Goal: Task Accomplishment & Management: Manage account settings

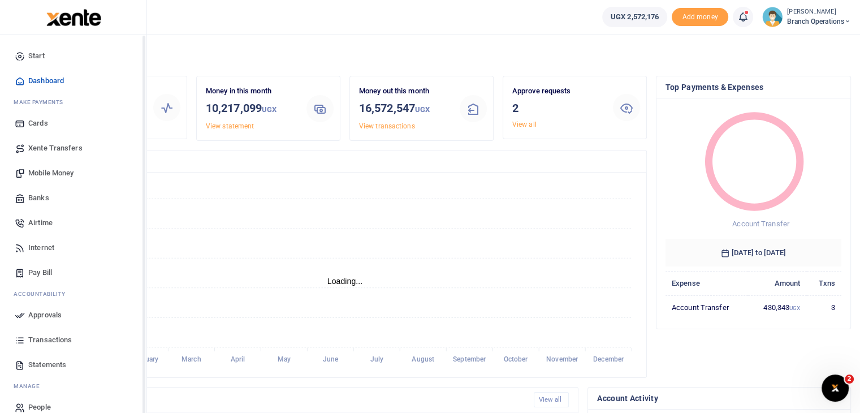
scroll to position [9, 9]
click at [46, 339] on span "Transactions" at bounding box center [50, 339] width 44 height 11
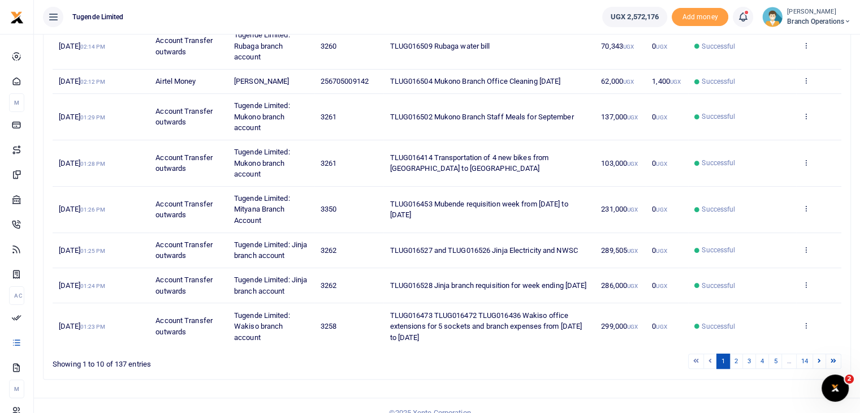
scroll to position [304, 0]
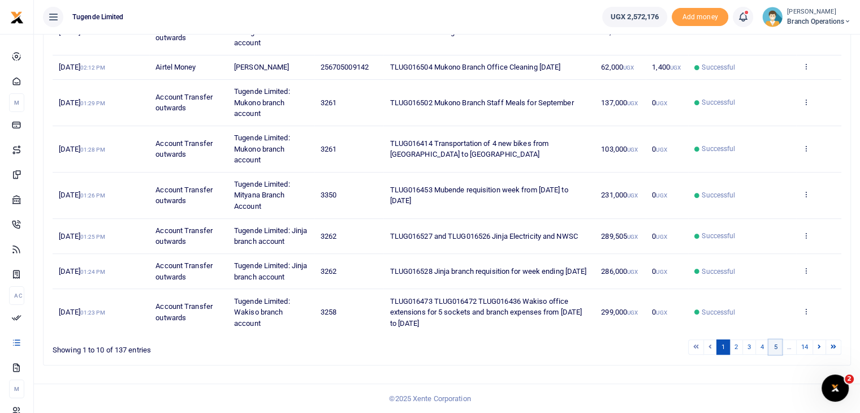
click at [771, 351] on link "5" at bounding box center [775, 346] width 14 height 15
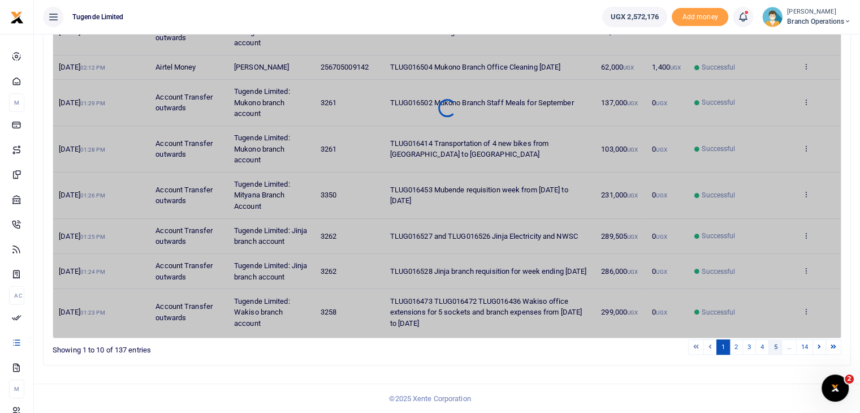
scroll to position [249, 0]
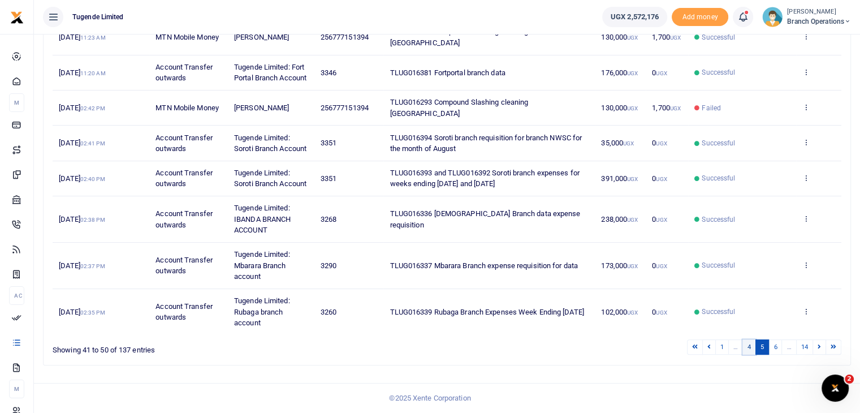
click at [751, 350] on link "4" at bounding box center [749, 346] width 14 height 15
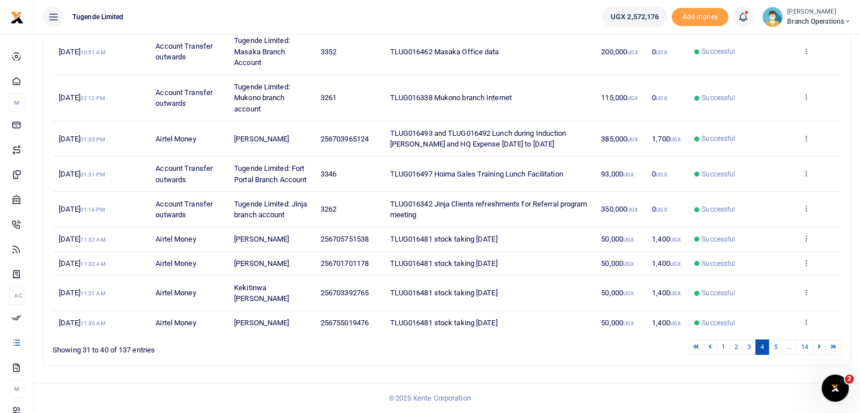
click at [772, 18] on img at bounding box center [772, 17] width 20 height 20
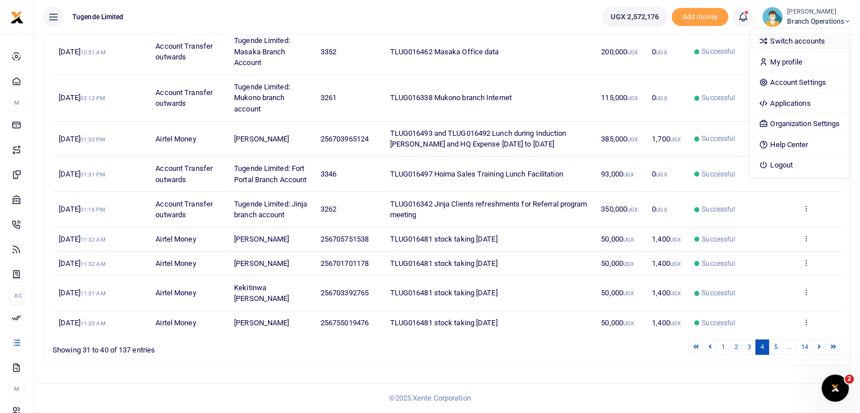
click at [775, 40] on link "Switch accounts" at bounding box center [799, 41] width 99 height 16
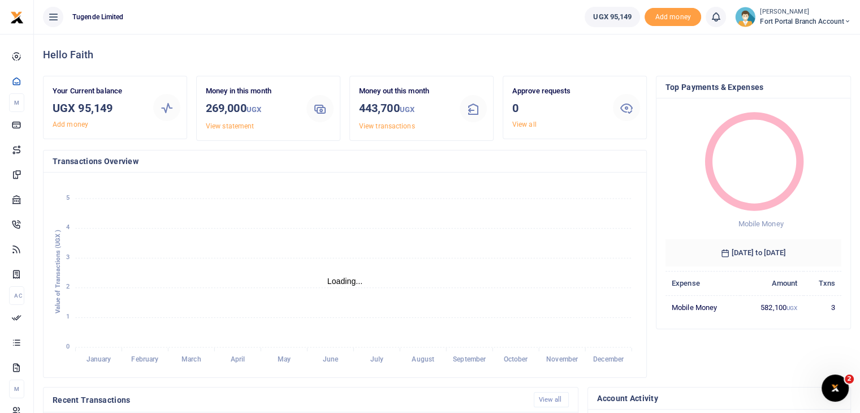
scroll to position [9, 9]
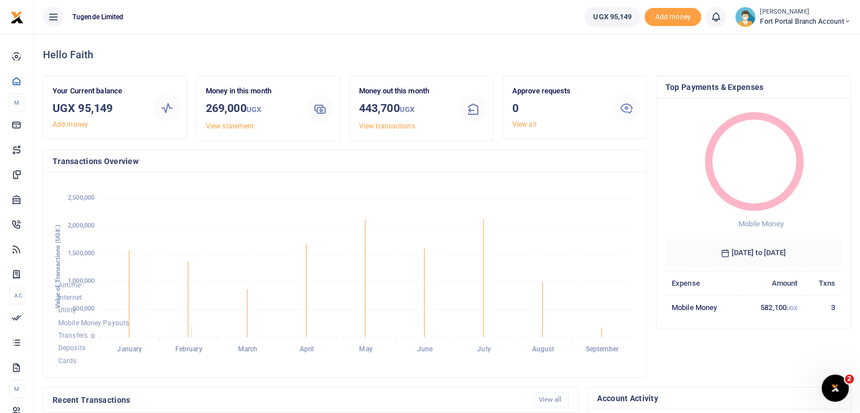
click at [745, 13] on img at bounding box center [745, 17] width 20 height 20
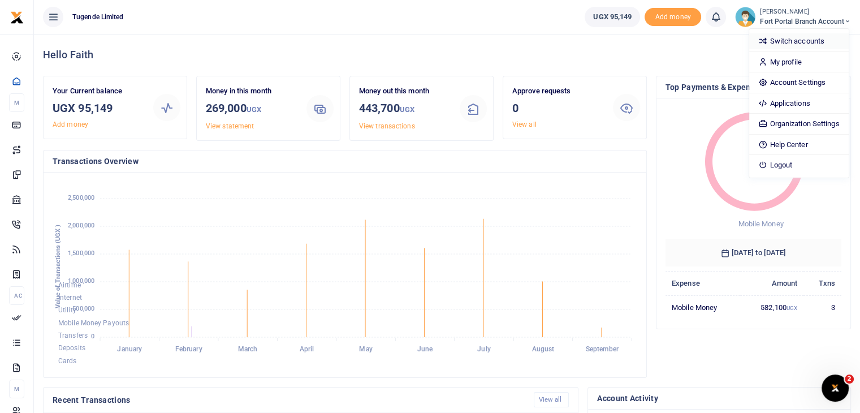
click at [784, 36] on link "Switch accounts" at bounding box center [798, 41] width 99 height 16
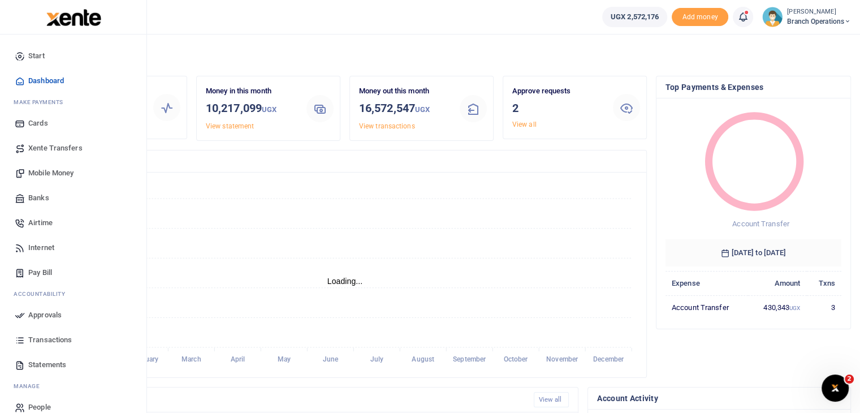
click at [38, 337] on span "Transactions" at bounding box center [50, 339] width 44 height 11
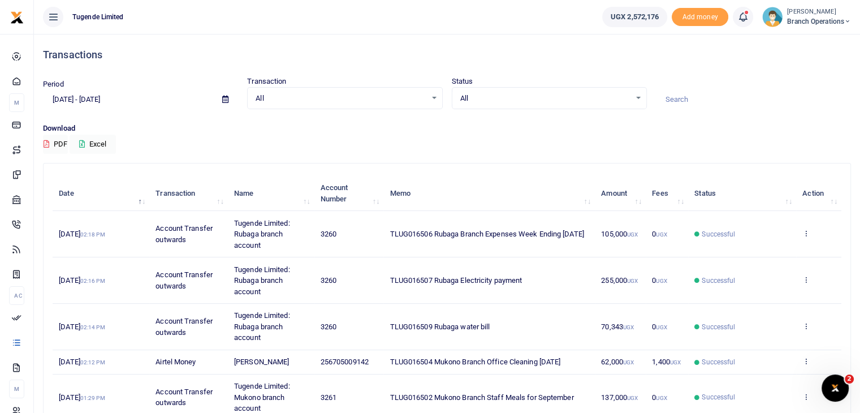
click at [768, 21] on img at bounding box center [772, 17] width 20 height 20
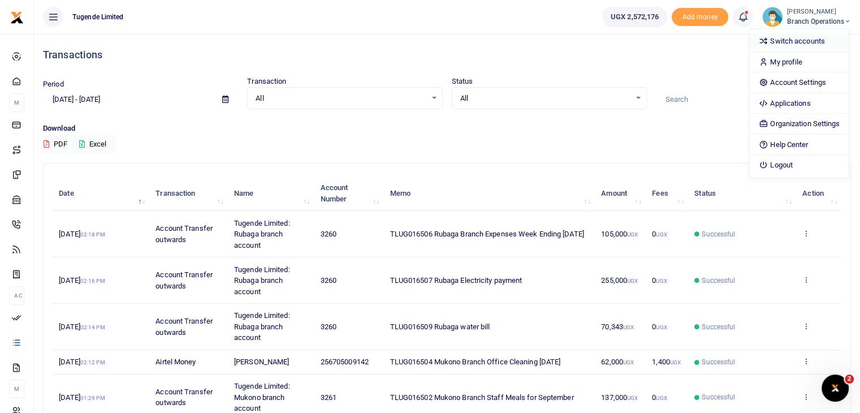
click at [785, 44] on link "Switch accounts" at bounding box center [799, 41] width 99 height 16
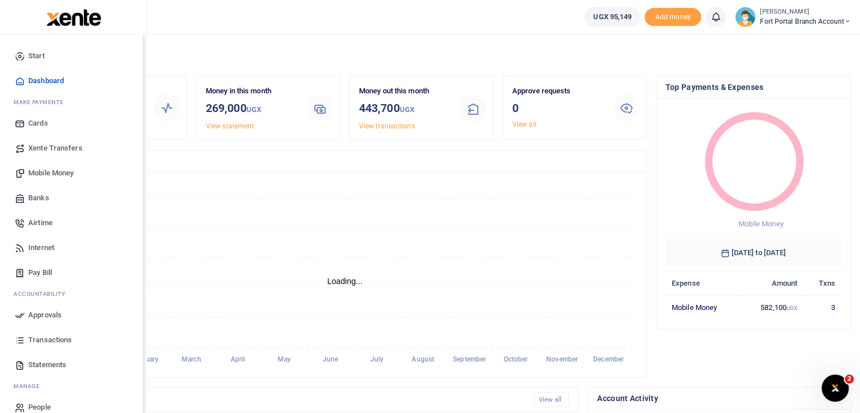
scroll to position [9, 9]
click at [48, 143] on span "Xente Transfers" at bounding box center [55, 147] width 54 height 11
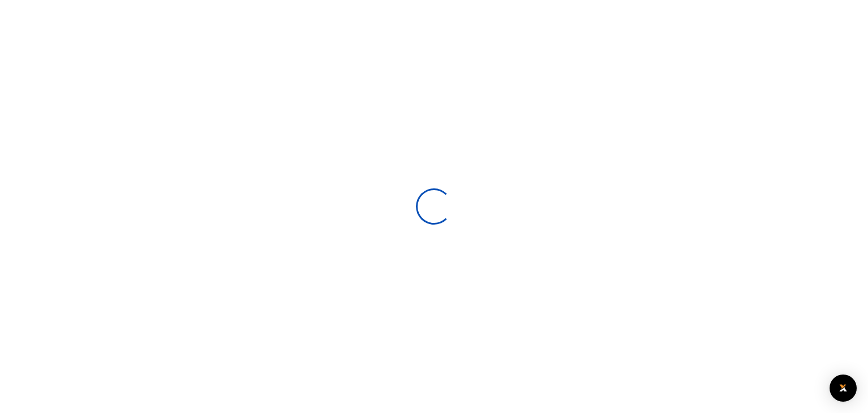
select select
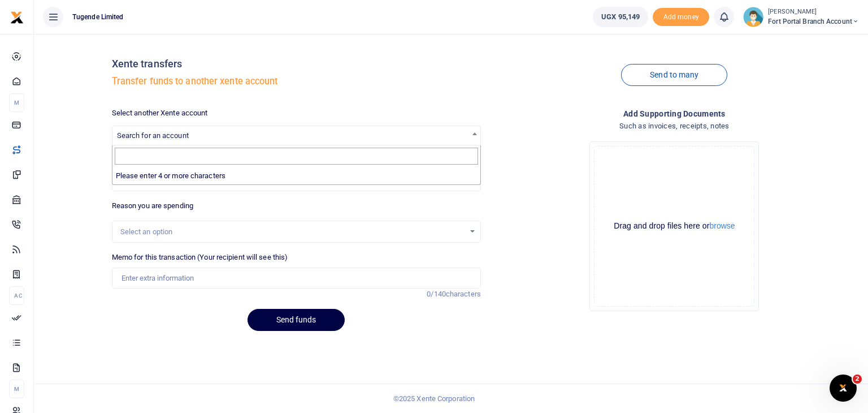
click at [150, 135] on span "Search for an account" at bounding box center [153, 135] width 72 height 8
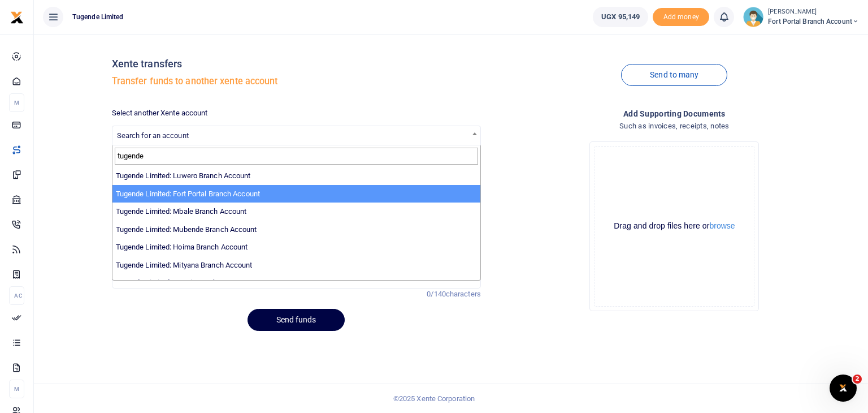
scroll to position [171, 0]
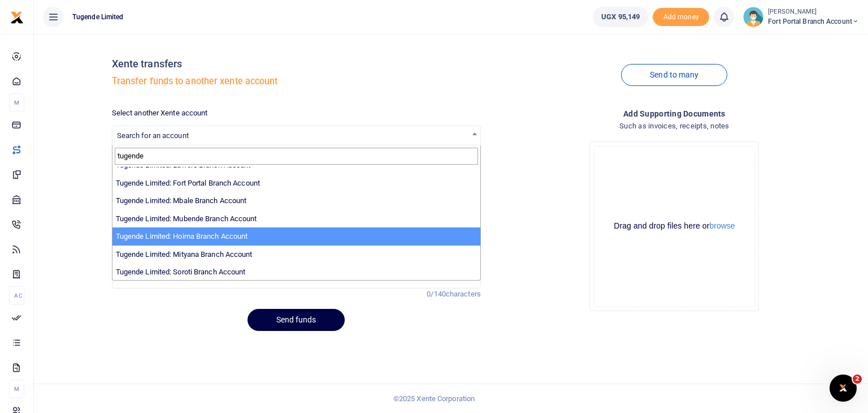
type input "tugende"
select select "3349"
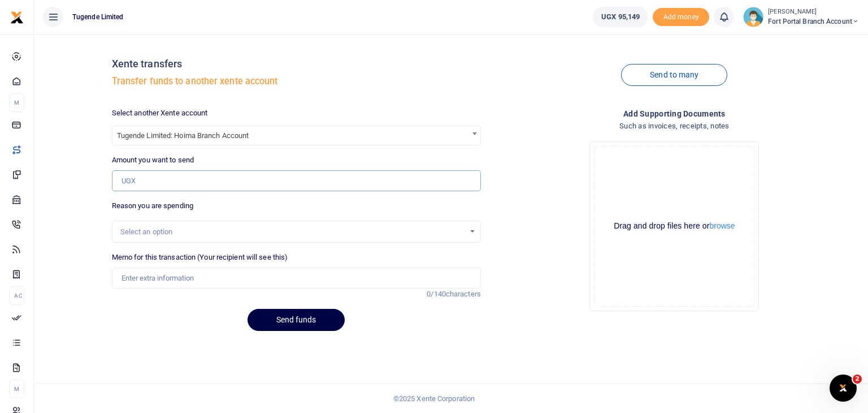
click at [192, 187] on input "Amount you want to send" at bounding box center [296, 180] width 369 height 21
type input "93,000"
click at [142, 275] on input "Memo for this transaction (Your recipient will see this)" at bounding box center [296, 277] width 369 height 21
type input "tlug016497 Hoima Sales Training Lunch Facilitation"
click at [304, 324] on button "Send funds" at bounding box center [296, 320] width 97 height 22
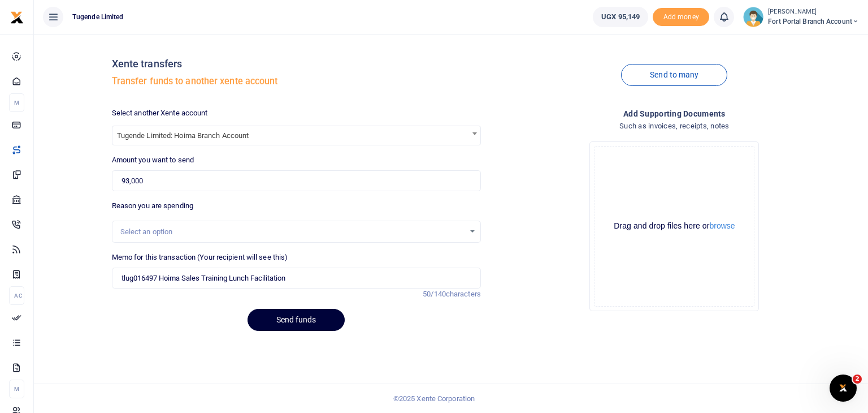
click at [304, 324] on button "Send funds" at bounding box center [296, 320] width 97 height 22
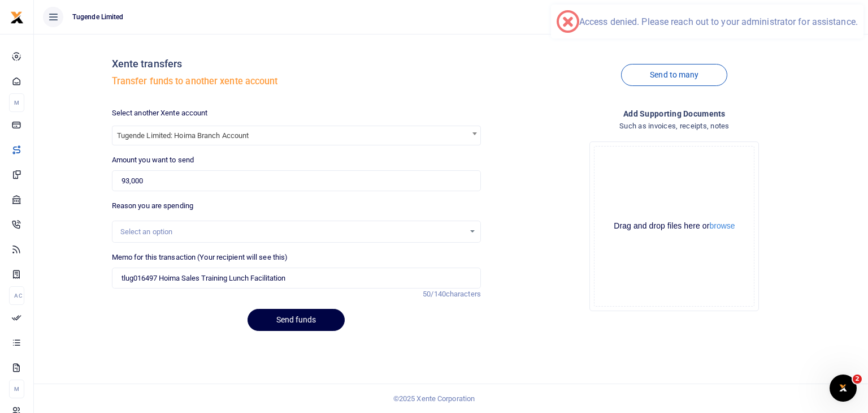
click at [570, 314] on div "Drop your files here Drag and drop files here or browse Powered by Uppy" at bounding box center [674, 226] width 369 height 188
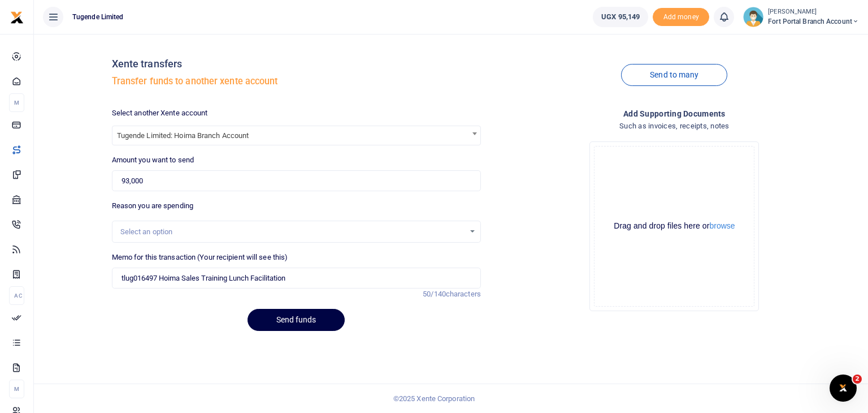
click at [749, 20] on img at bounding box center [753, 17] width 20 height 20
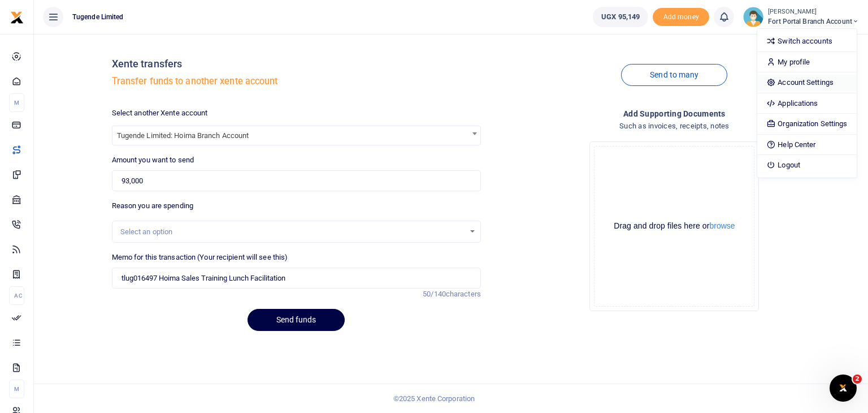
click at [787, 82] on link "Account Settings" at bounding box center [806, 83] width 99 height 16
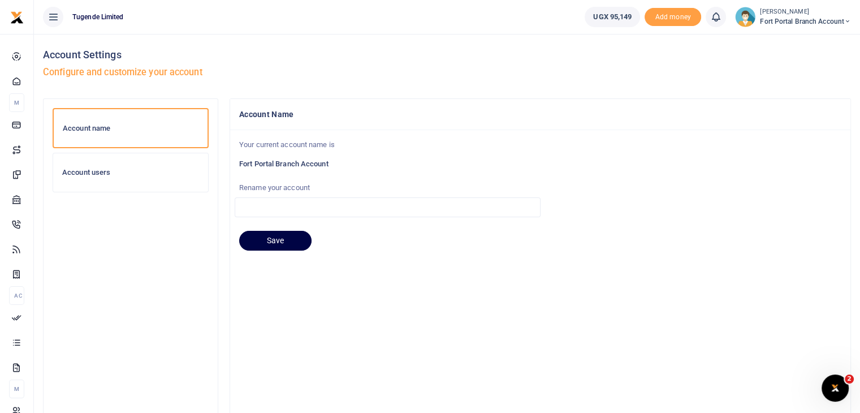
click at [82, 170] on h6 "Account users" at bounding box center [130, 172] width 137 height 9
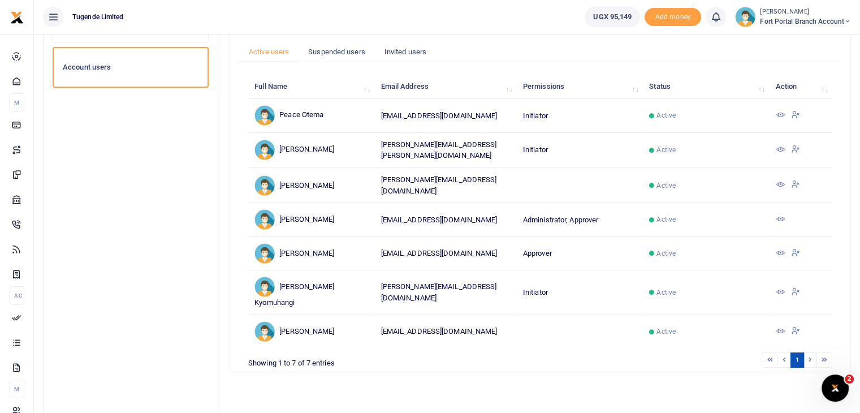
scroll to position [107, 0]
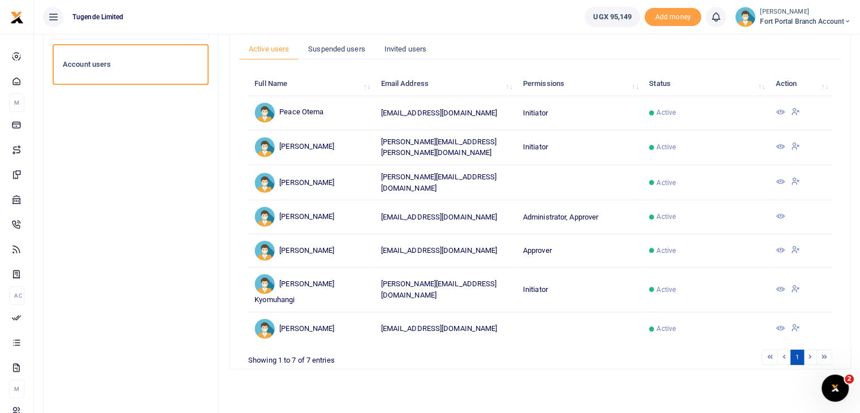
click at [780, 179] on icon at bounding box center [779, 181] width 9 height 9
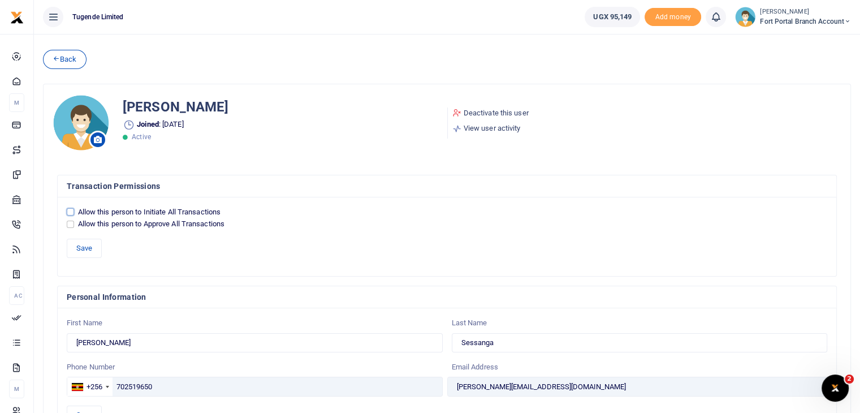
click at [71, 212] on input "Allow this person to Initiate All Transactions" at bounding box center [70, 211] width 7 height 7
checkbox input "true"
click at [80, 244] on button "Save" at bounding box center [84, 248] width 35 height 19
click at [742, 23] on img at bounding box center [745, 17] width 20 height 20
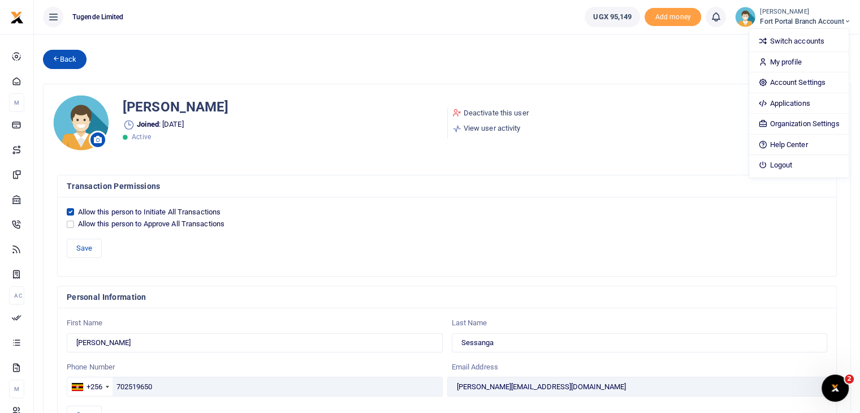
click at [69, 60] on link "Back" at bounding box center [65, 59] width 44 height 19
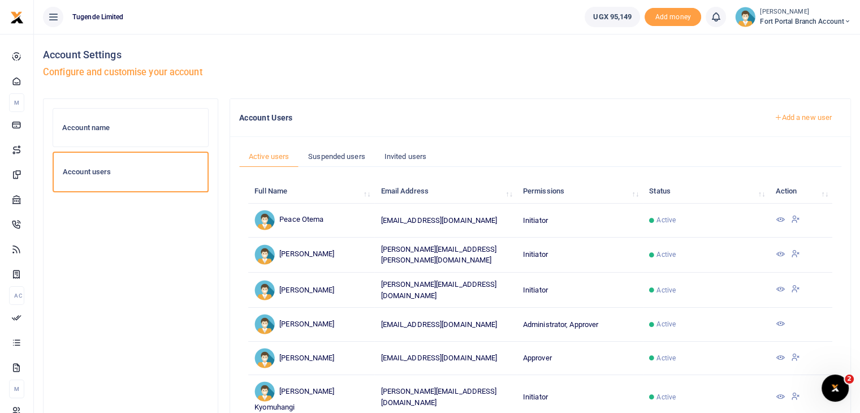
click at [749, 18] on img at bounding box center [745, 17] width 20 height 20
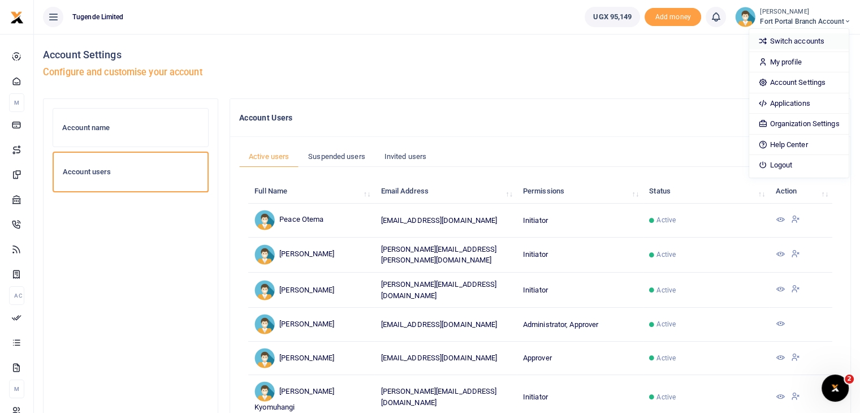
click at [785, 46] on link "Switch accounts" at bounding box center [798, 41] width 99 height 16
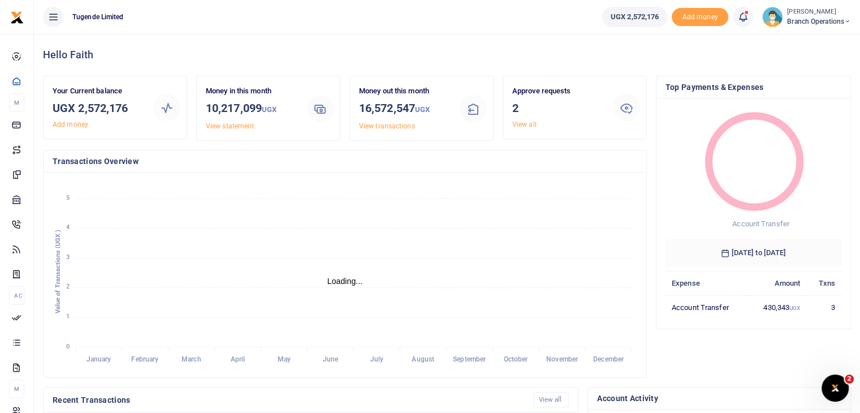
scroll to position [9, 9]
click at [773, 20] on img at bounding box center [772, 17] width 20 height 20
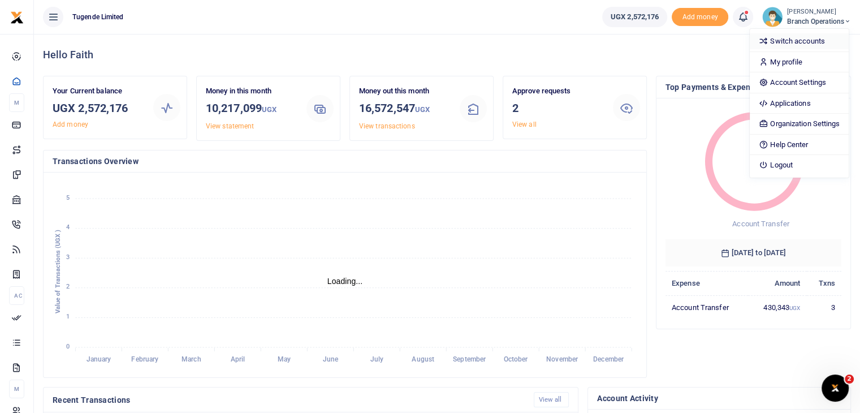
click at [775, 42] on link "Switch accounts" at bounding box center [799, 41] width 99 height 16
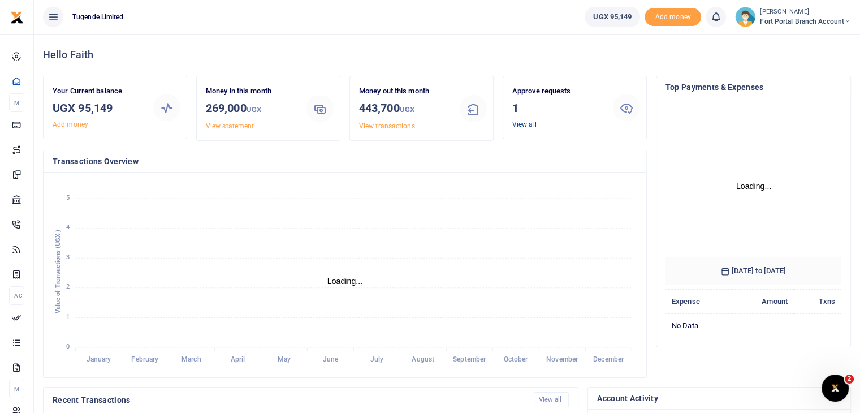
click at [525, 123] on link "View all" at bounding box center [524, 124] width 24 height 8
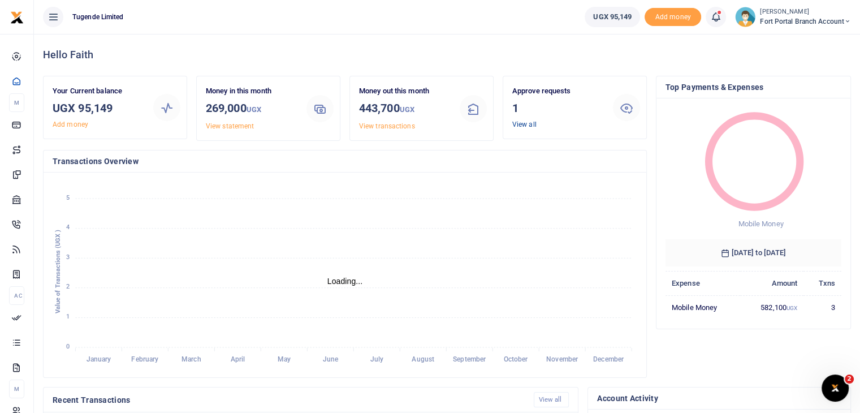
scroll to position [9, 9]
click at [521, 126] on link "View all" at bounding box center [524, 124] width 24 height 8
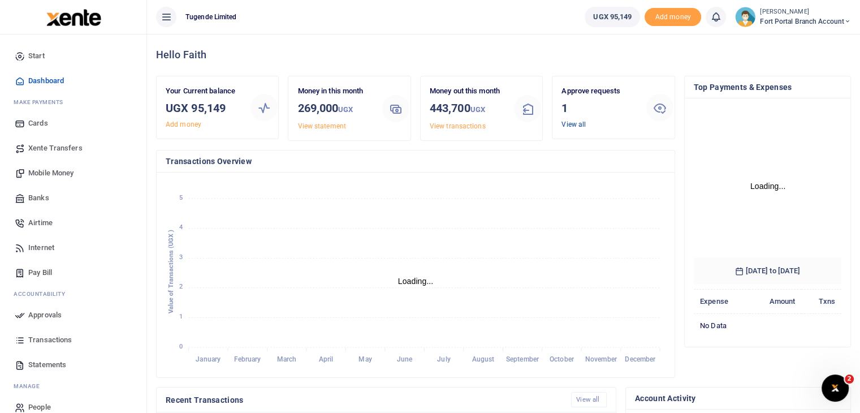
click at [571, 124] on link "View all" at bounding box center [573, 124] width 24 height 8
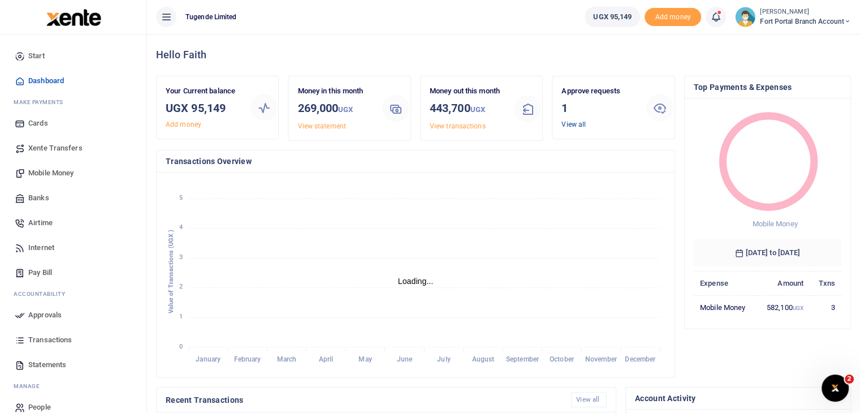
scroll to position [9, 9]
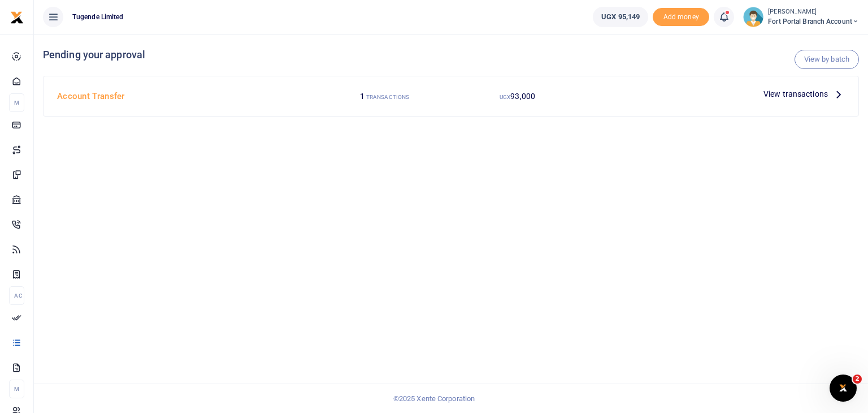
click at [776, 92] on span "View transactions" at bounding box center [796, 94] width 64 height 12
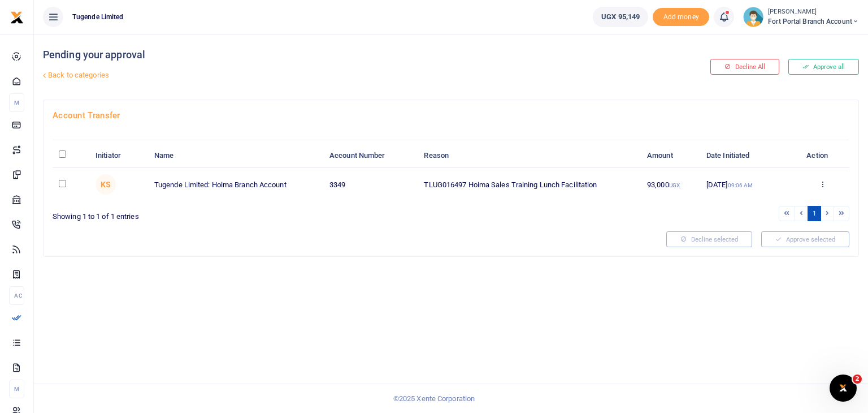
click at [63, 184] on input "checkbox" at bounding box center [62, 183] width 7 height 7
checkbox input "true"
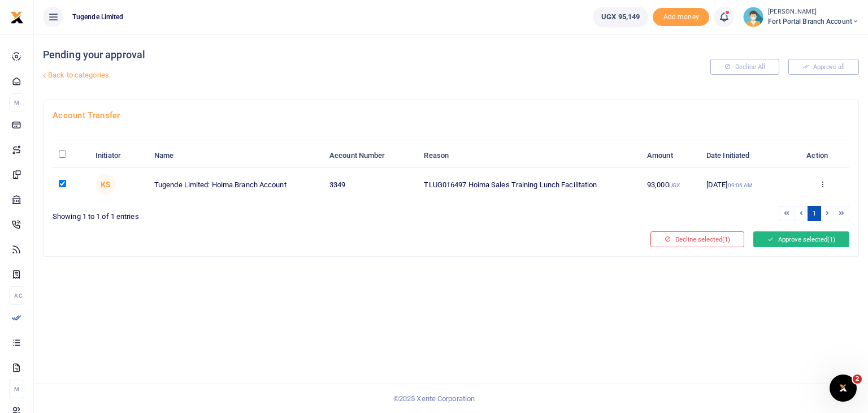
click at [798, 241] on button "Approve selected (1)" at bounding box center [802, 239] width 96 height 16
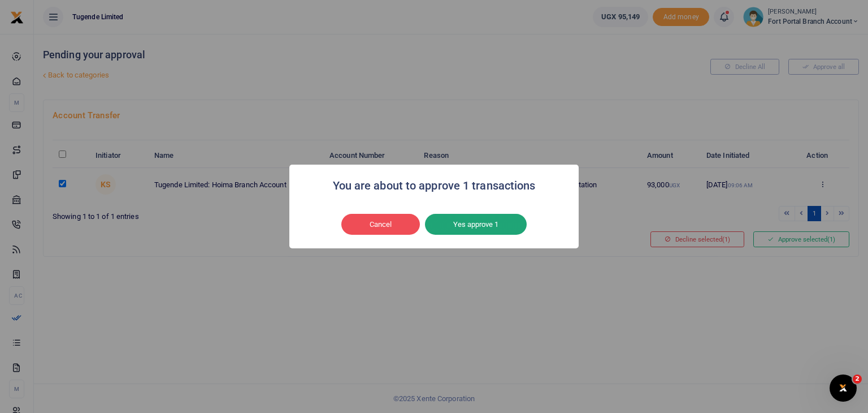
click at [503, 224] on button "Yes approve 1" at bounding box center [476, 224] width 102 height 21
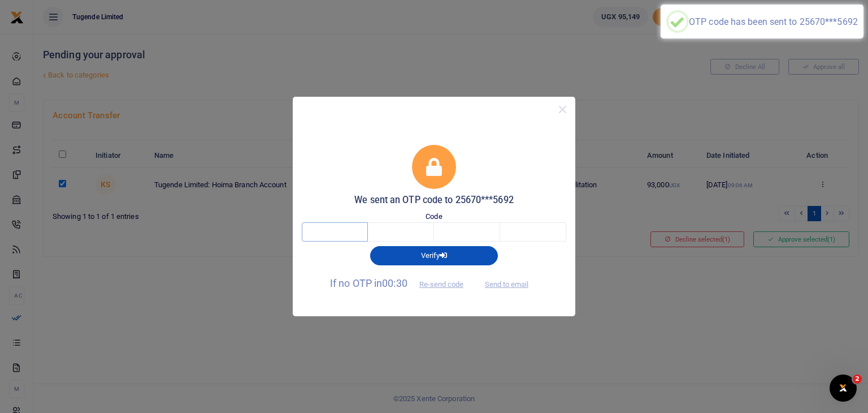
click at [339, 231] on input "text" at bounding box center [335, 231] width 66 height 19
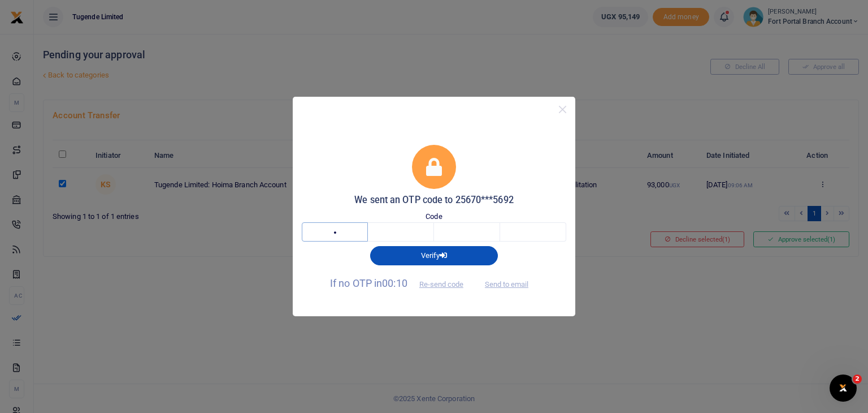
type input "8"
type input "7"
type input "4"
type input "0"
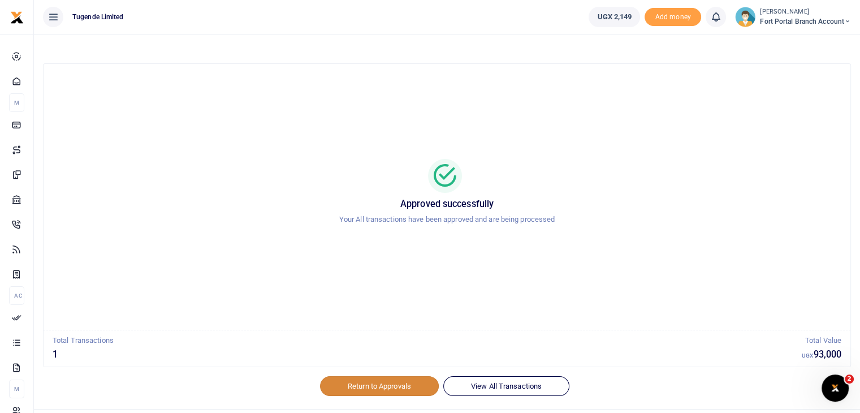
click at [378, 385] on link "Return to Approvals" at bounding box center [379, 385] width 119 height 19
